Goal: Task Accomplishment & Management: Complete application form

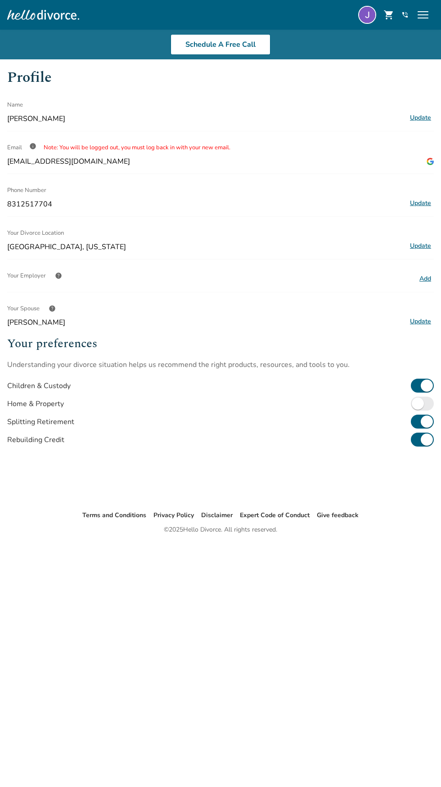
click at [429, 15] on span "menu" at bounding box center [422, 15] width 14 height 14
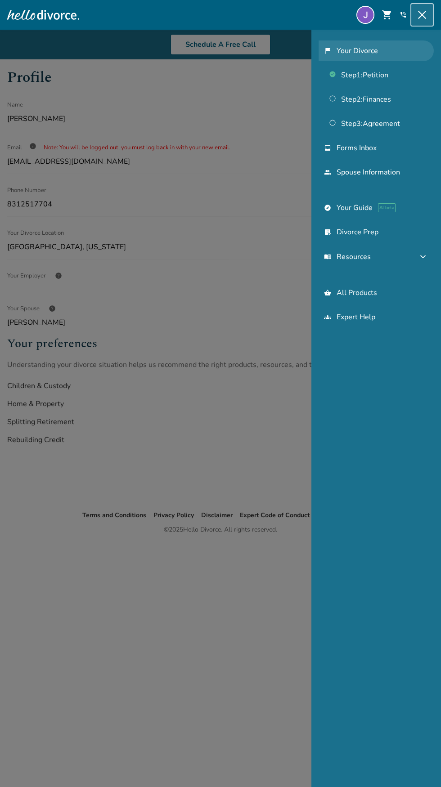
click at [382, 56] on link "flag_2 Your Divorce" at bounding box center [375, 50] width 115 height 21
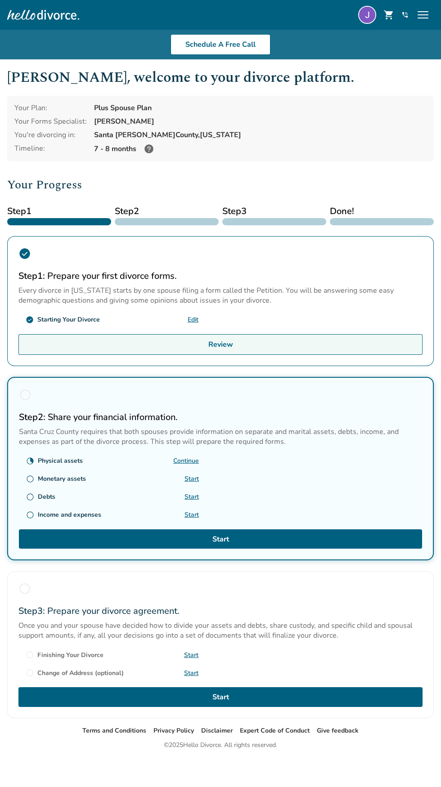
click at [285, 341] on link "Review" at bounding box center [220, 344] width 404 height 21
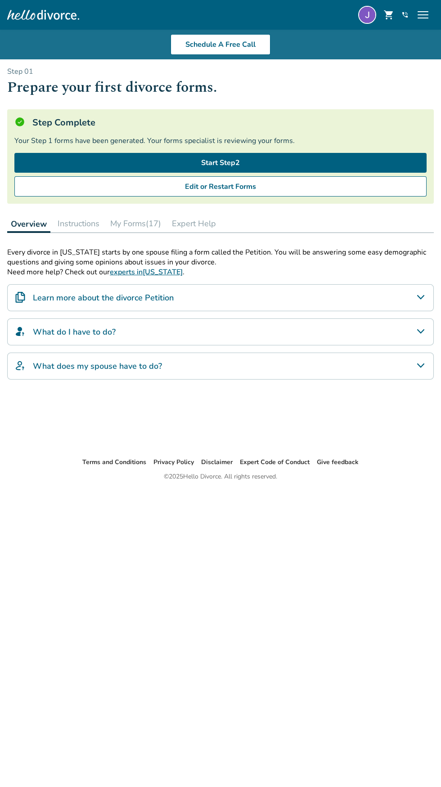
click at [402, 327] on div "What do I have to do?" at bounding box center [220, 331] width 426 height 27
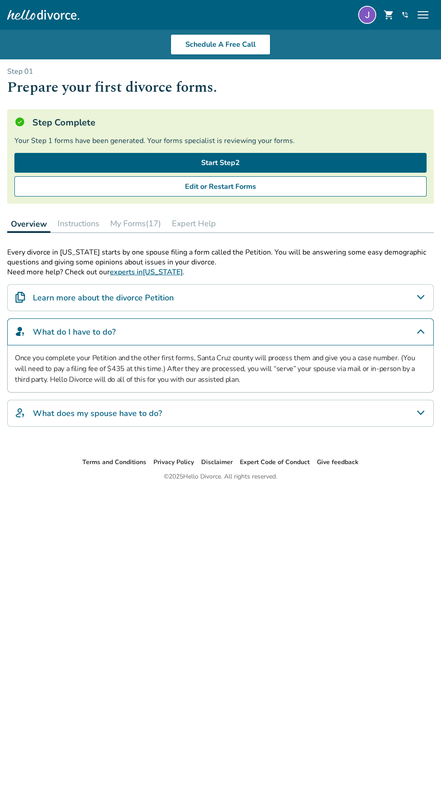
click at [416, 416] on icon "What does my spouse have to do?" at bounding box center [420, 412] width 11 height 11
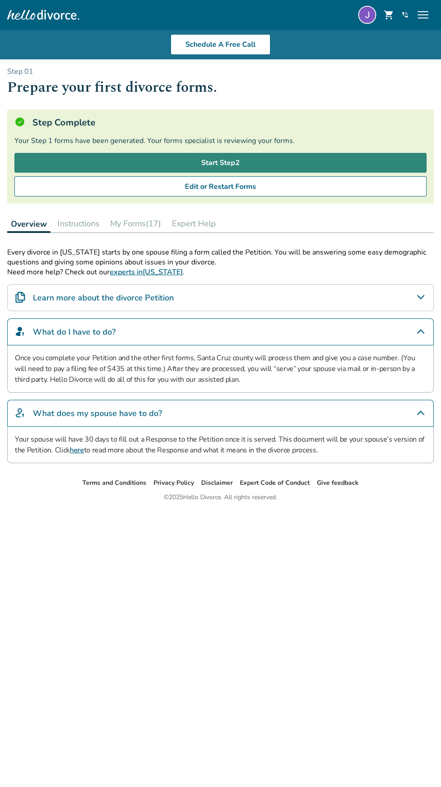
click at [393, 156] on link "Start Step 2" at bounding box center [220, 163] width 412 height 20
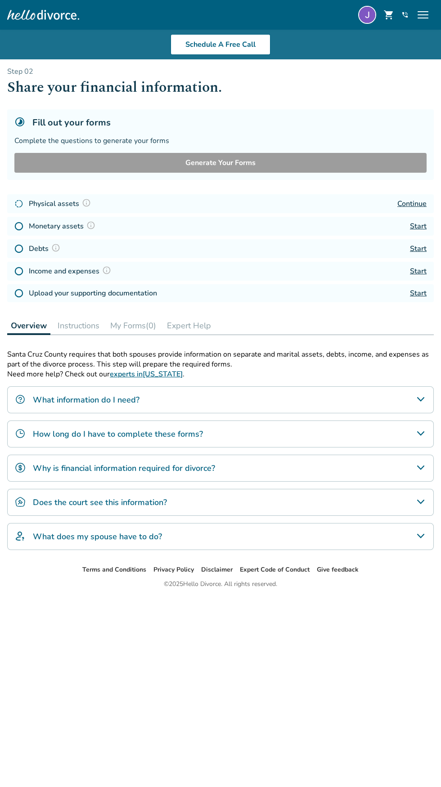
click at [390, 395] on div "What information do I need?" at bounding box center [220, 399] width 426 height 27
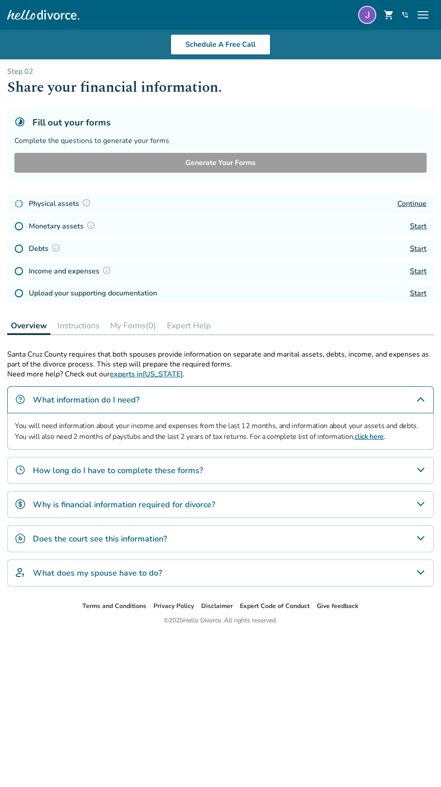
click at [420, 504] on icon "Why is financial information required for divorce?" at bounding box center [420, 504] width 11 height 11
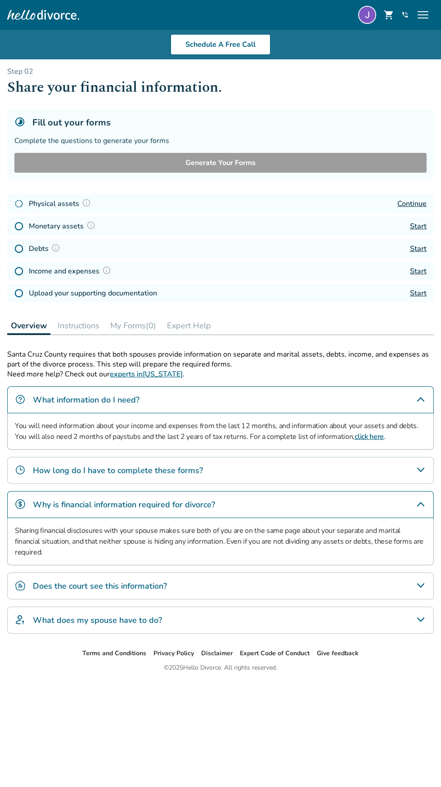
click at [420, 619] on icon "What does my spouse have to do?" at bounding box center [420, 619] width 11 height 11
